Goal: Task Accomplishment & Management: Use online tool/utility

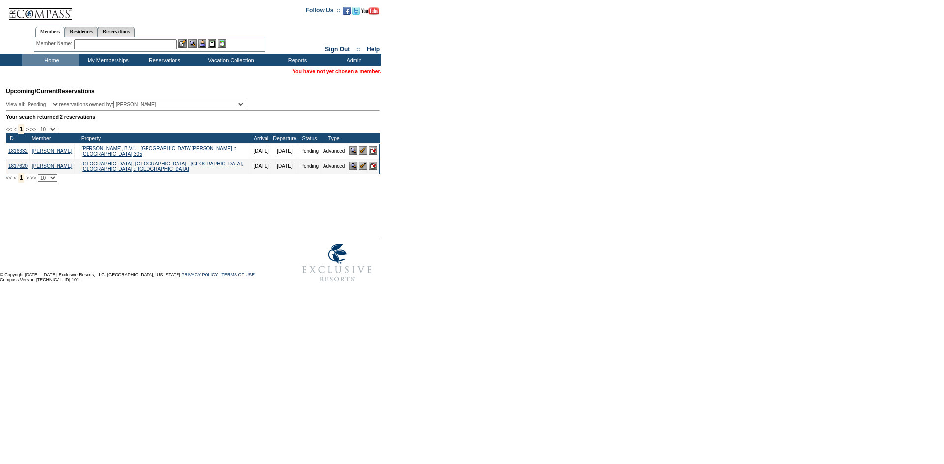
click at [145, 45] on input "text" at bounding box center [125, 44] width 102 height 10
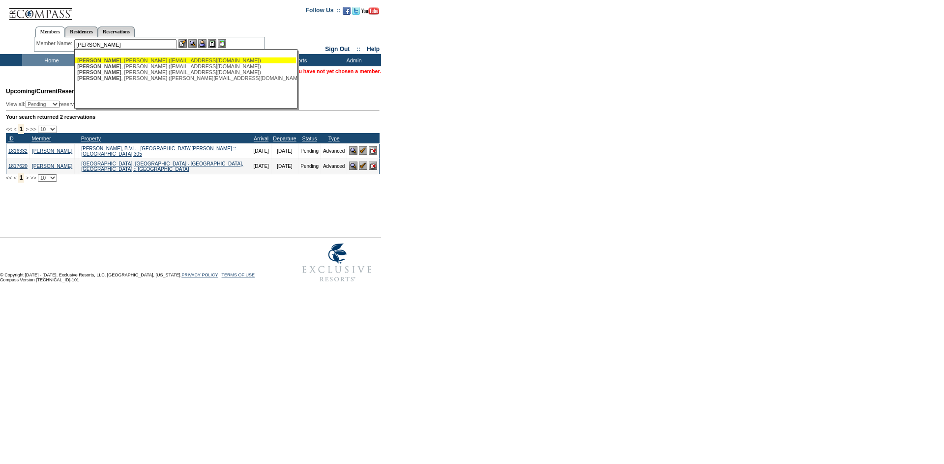
click at [177, 60] on div "Reimann , Kristin (kkarnal@hotmail.com)" at bounding box center [185, 61] width 216 height 6
type input "Reimann, Kristin (kkarnal@hotmail.com)"
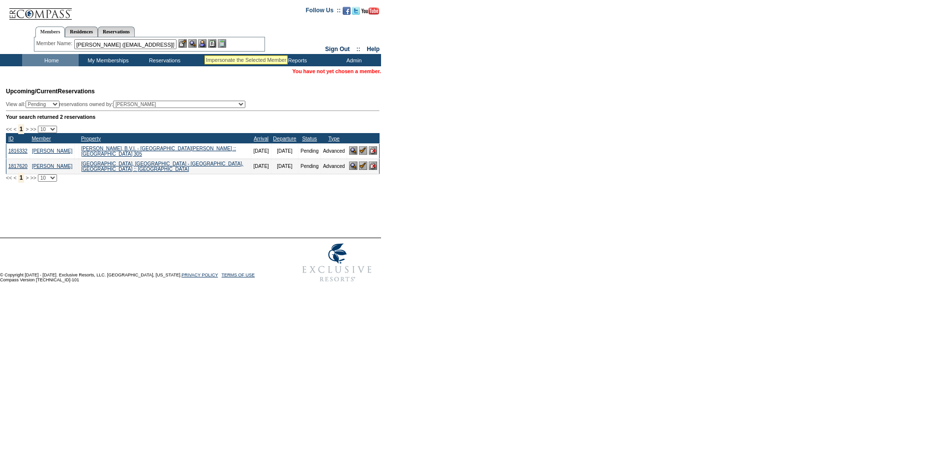
click at [206, 42] on img at bounding box center [202, 43] width 8 height 8
click at [192, 45] on img at bounding box center [192, 43] width 8 height 8
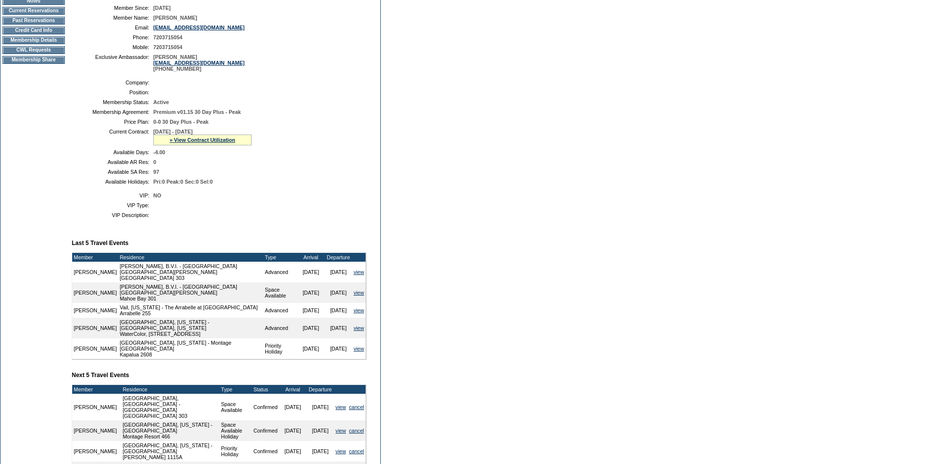
scroll to position [98, 0]
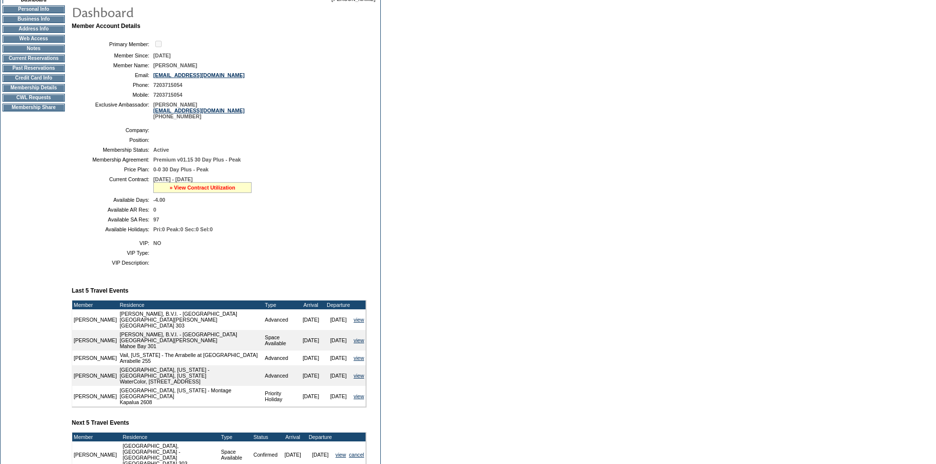
click at [199, 191] on link "» View Contract Utilization" at bounding box center [203, 188] width 66 height 6
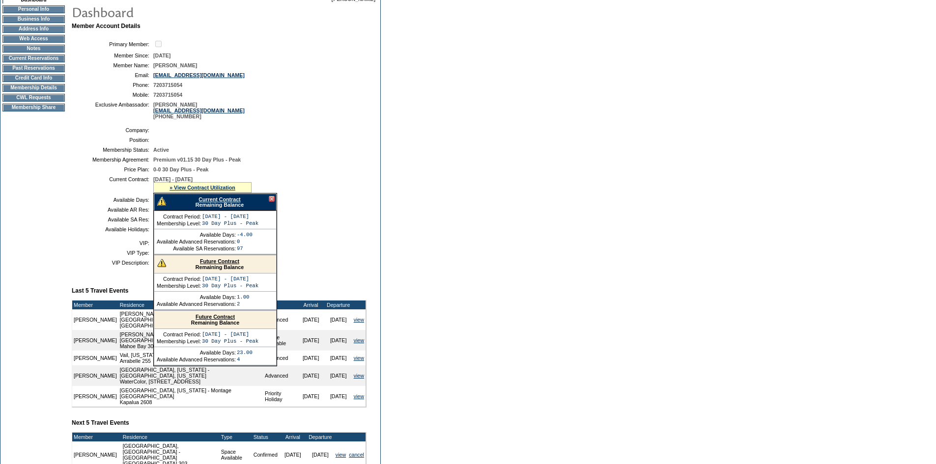
click at [216, 203] on link "Current Contract" at bounding box center [220, 200] width 42 height 6
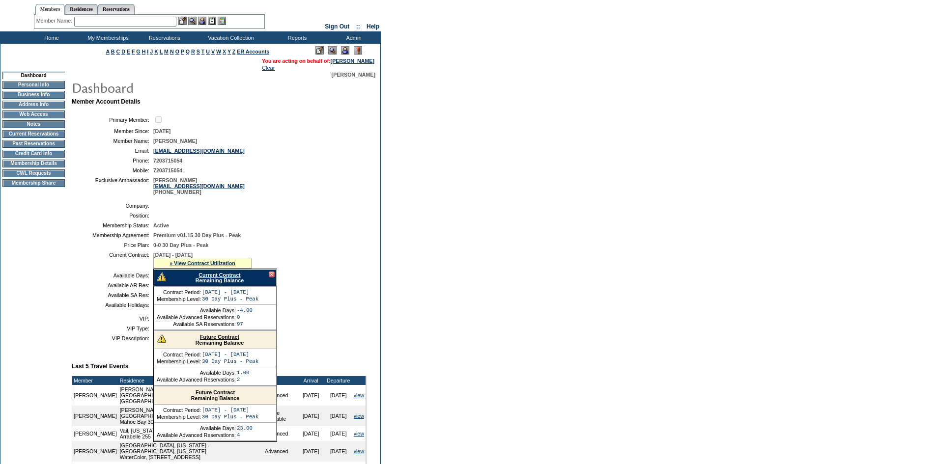
scroll to position [0, 0]
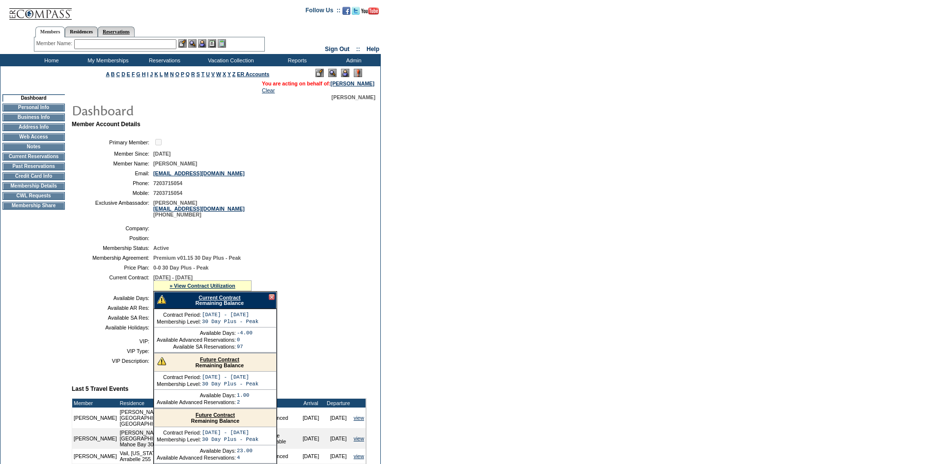
click at [129, 30] on link "Reservations" at bounding box center [116, 32] width 37 height 10
click at [109, 45] on input "text" at bounding box center [93, 44] width 43 height 10
paste input "1705368"
type input "1705368"
click at [122, 44] on img at bounding box center [121, 43] width 8 height 8
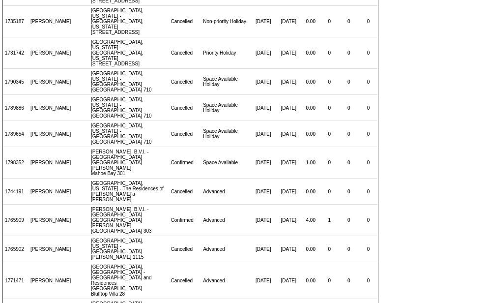
scroll to position [638, 0]
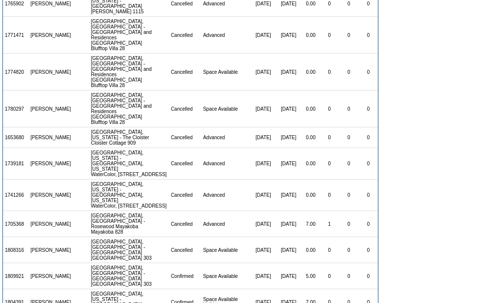
drag, startPoint x: 26, startPoint y: 126, endPoint x: 2, endPoint y: 131, distance: 24.2
click at [10, 211] on td "1705368" at bounding box center [16, 224] width 26 height 26
drag, startPoint x: 28, startPoint y: 125, endPoint x: 4, endPoint y: 128, distance: 23.8
click at [4, 211] on td "1705368" at bounding box center [16, 224] width 26 height 26
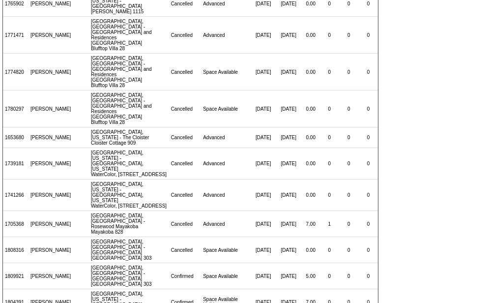
copy td "1705368"
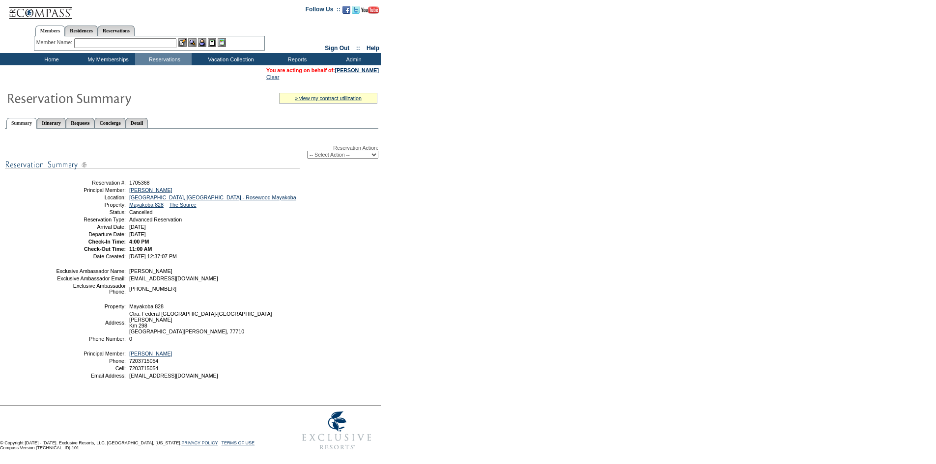
scroll to position [26, 0]
click at [346, 151] on select "-- Select Action -- Modify Reservation Dates Modify Reservation Cost Modify Occ…" at bounding box center [342, 155] width 71 height 8
select select "ChangeCost"
click at [307, 151] on select "-- Select Action -- Modify Reservation Dates Modify Reservation Cost Modify Occ…" at bounding box center [342, 155] width 71 height 8
